Goal: Information Seeking & Learning: Find specific fact

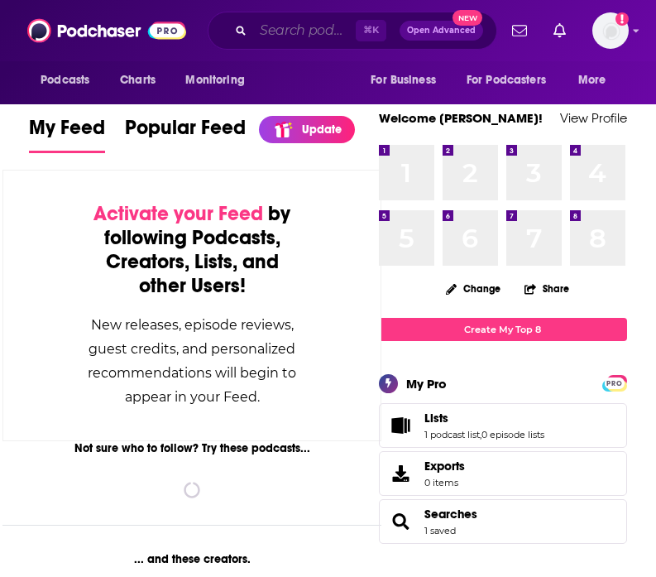
click at [285, 26] on input "Search podcasts, credits, & more..." at bounding box center [304, 30] width 103 height 26
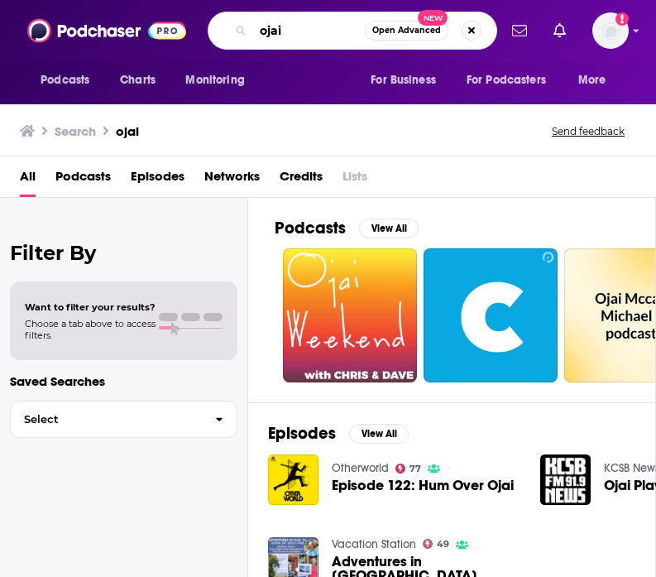
click at [298, 32] on input "ojai" at bounding box center [309, 30] width 112 height 26
type input "ojai: talk of the town"
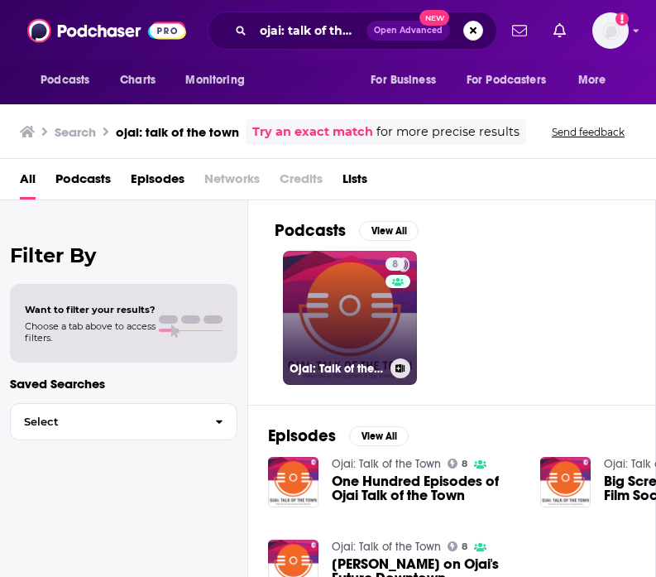
click at [339, 313] on link "8 Ojai: Talk of the Town" at bounding box center [350, 318] width 134 height 134
